Goal: Use online tool/utility: Utilize a website feature to perform a specific function

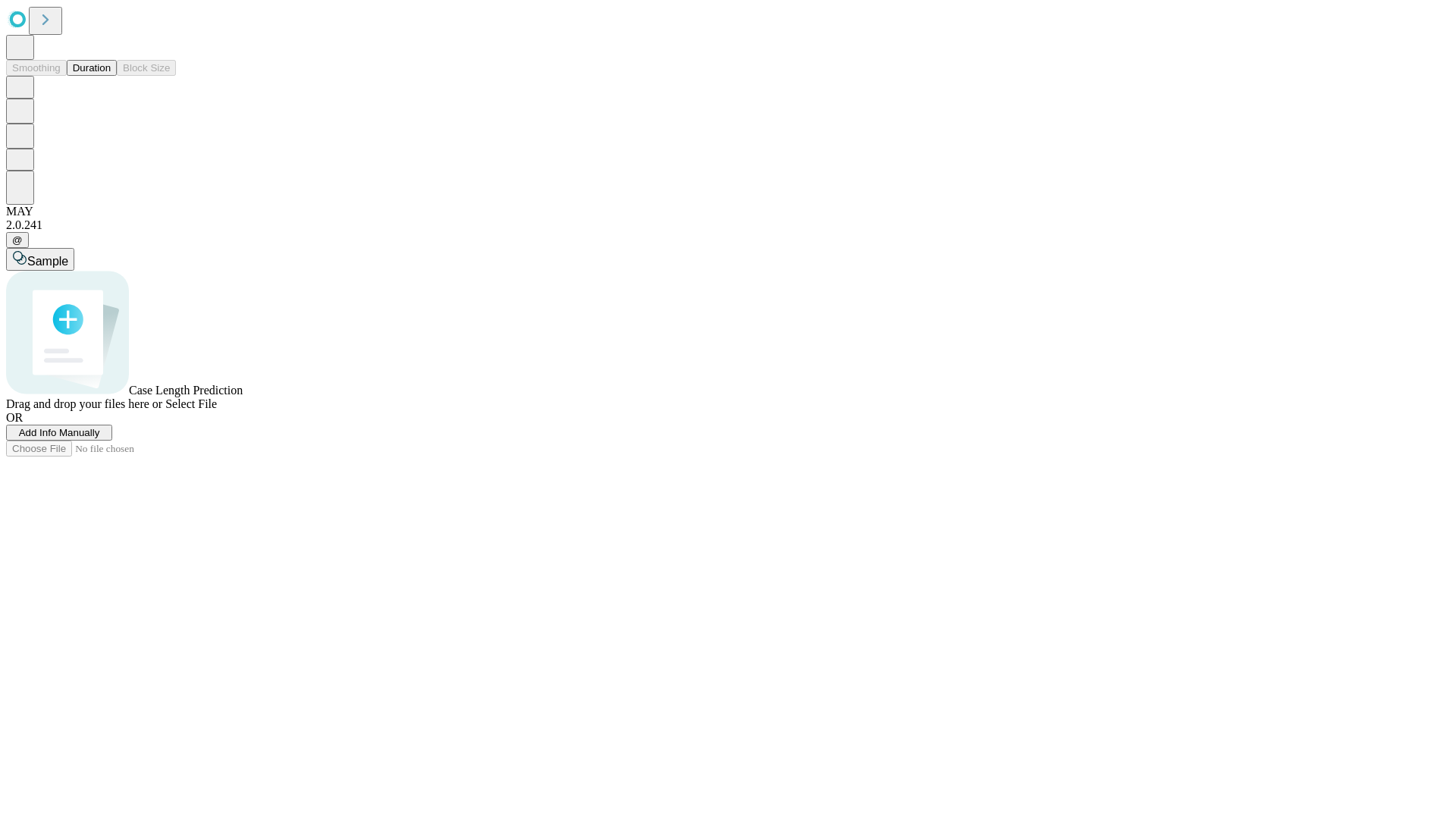
click at [217, 410] on span "Select File" at bounding box center [190, 404] width 52 height 13
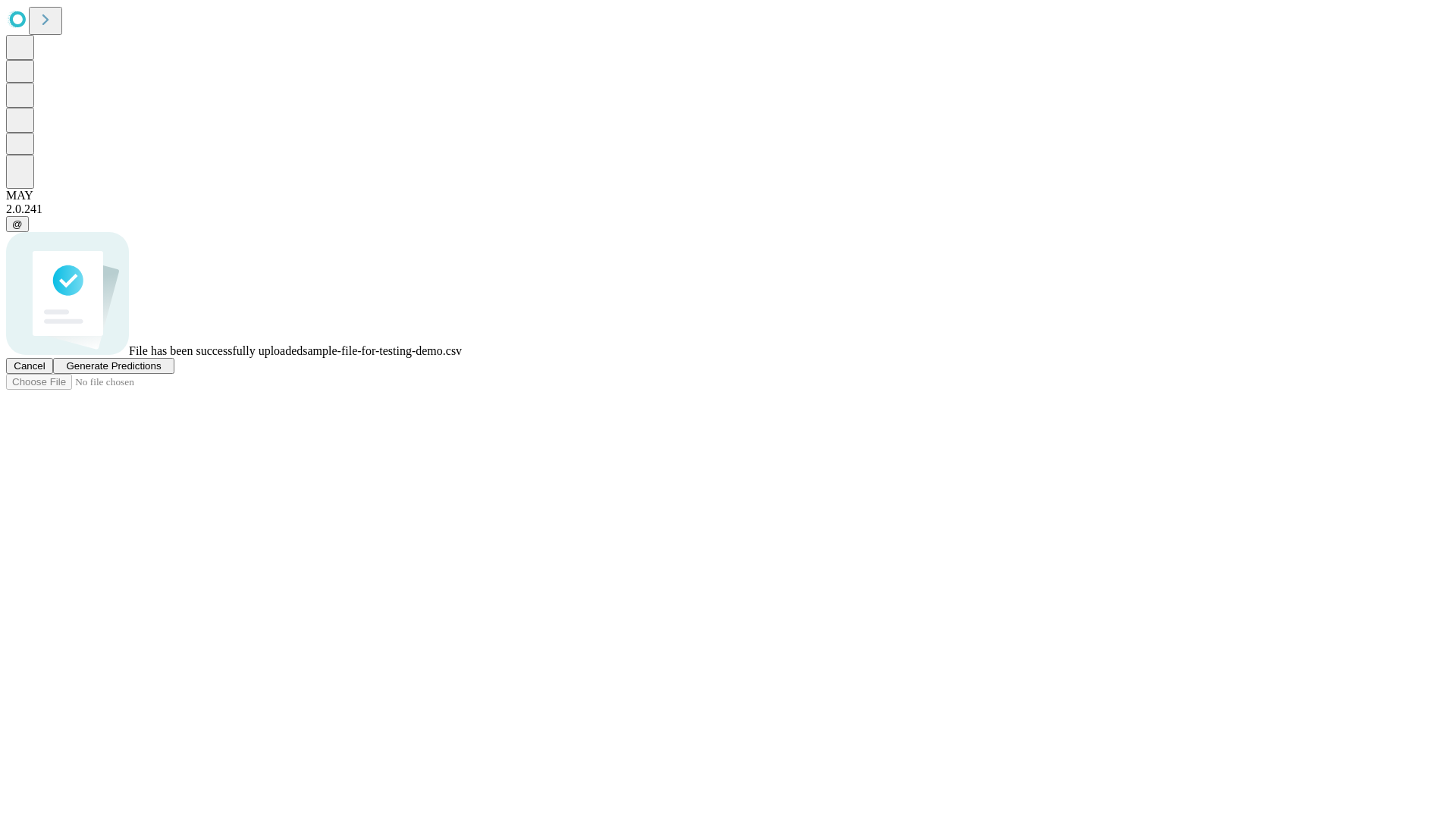
click at [160, 372] on span "Generate Predictions" at bounding box center [113, 366] width 95 height 11
